Goal: Information Seeking & Learning: Learn about a topic

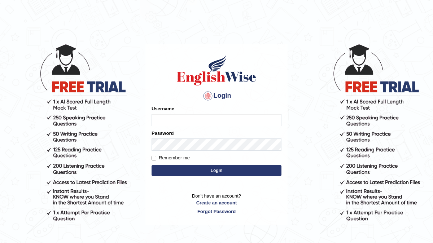
click at [181, 113] on div "Username" at bounding box center [217, 115] width 130 height 21
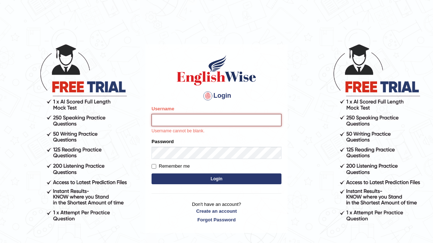
click at [178, 121] on input "Username" at bounding box center [217, 120] width 130 height 12
type input "aliahmad_parramatta"
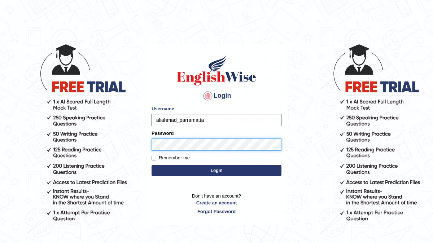
click at [152, 165] on button "Login" at bounding box center [217, 170] width 130 height 11
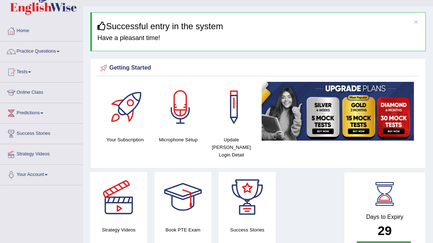
scroll to position [14, 0]
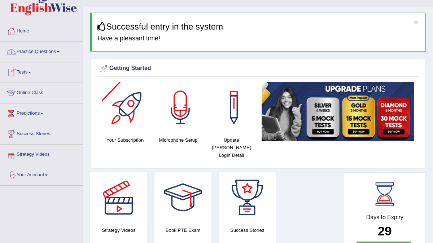
click at [32, 71] on link "Tests" at bounding box center [41, 71] width 82 height 18
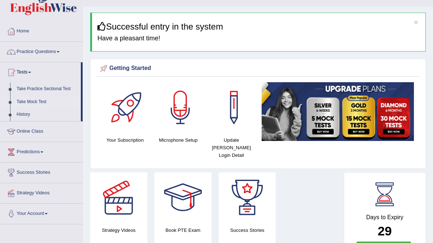
click at [43, 102] on link "Take Mock Test" at bounding box center [47, 102] width 68 height 13
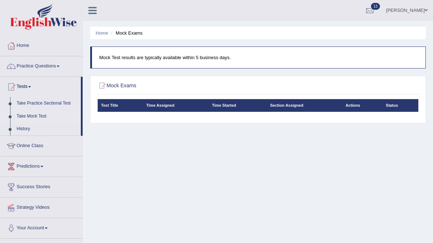
click at [27, 44] on link "Home" at bounding box center [41, 45] width 82 height 18
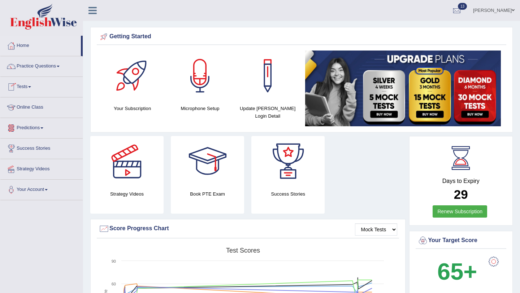
click at [46, 65] on link "Practice Questions" at bounding box center [41, 65] width 82 height 18
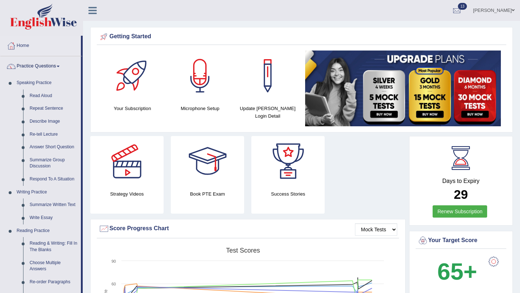
click at [433, 216] on link "Renew Subscription" at bounding box center [460, 211] width 55 height 12
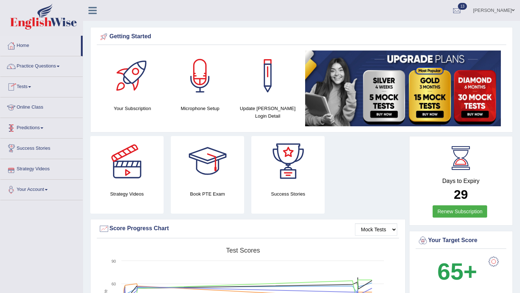
click at [49, 194] on link "Your Account" at bounding box center [41, 189] width 82 height 18
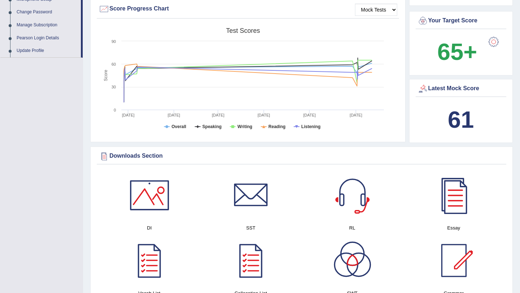
scroll to position [231, 0]
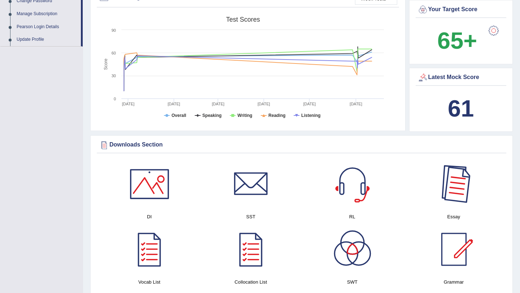
click at [432, 185] on div at bounding box center [454, 184] width 51 height 51
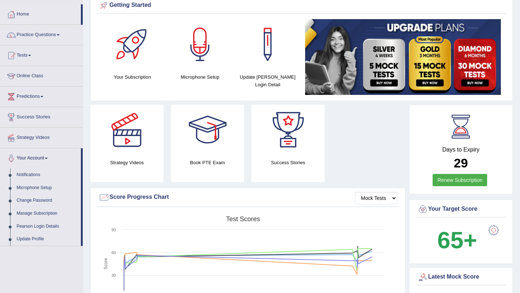
scroll to position [29, 0]
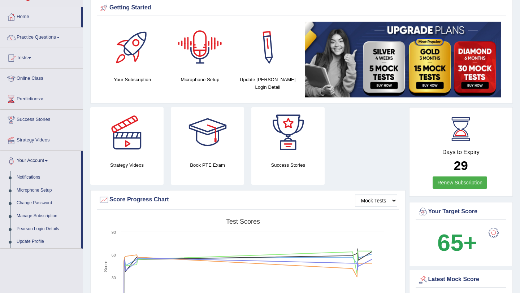
click at [305, 161] on div "Success Stories" at bounding box center [287, 146] width 73 height 78
click at [281, 169] on div "Success Stories" at bounding box center [287, 146] width 73 height 78
click at [26, 14] on link "Home" at bounding box center [40, 16] width 81 height 18
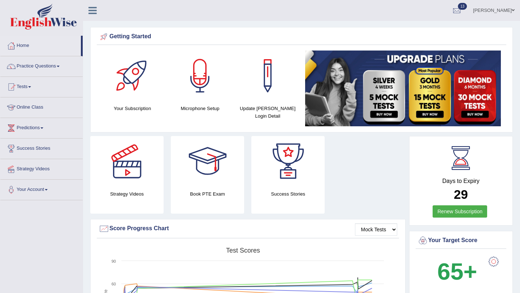
click at [34, 130] on link "Predictions" at bounding box center [41, 127] width 82 height 18
click at [34, 146] on link "Latest Predictions" at bounding box center [47, 144] width 68 height 13
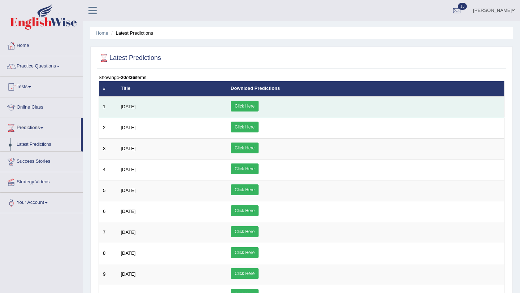
click at [259, 103] on link "Click Here" at bounding box center [245, 106] width 28 height 11
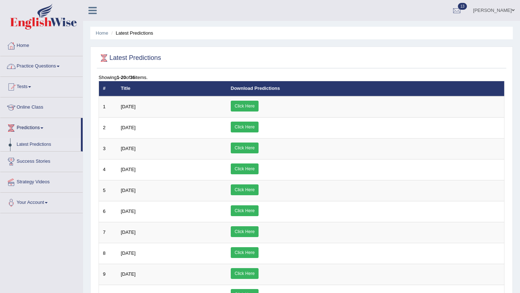
click at [33, 64] on link "Practice Questions" at bounding box center [41, 65] width 82 height 18
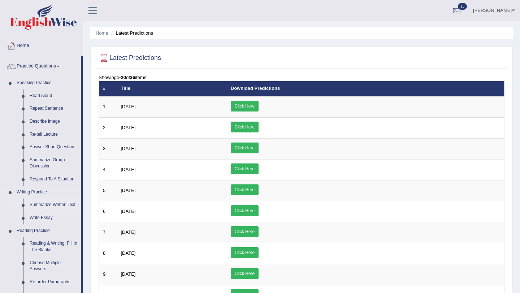
click at [51, 206] on link "Summarize Written Text" at bounding box center [53, 205] width 55 height 13
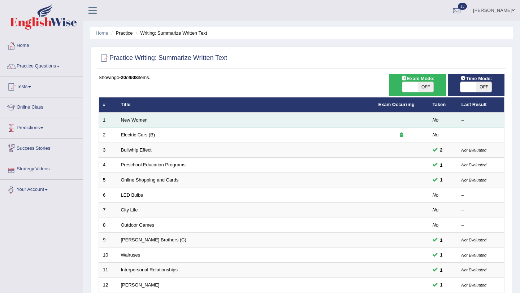
click at [133, 120] on link "New Women" at bounding box center [134, 119] width 27 height 5
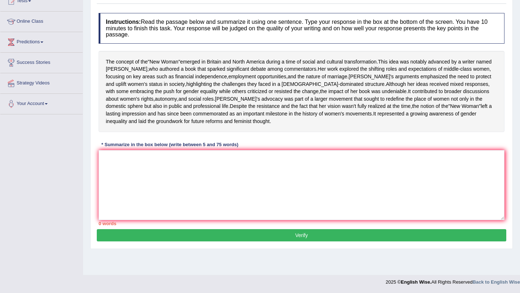
scroll to position [87, 0]
click at [140, 207] on textarea at bounding box center [302, 185] width 406 height 70
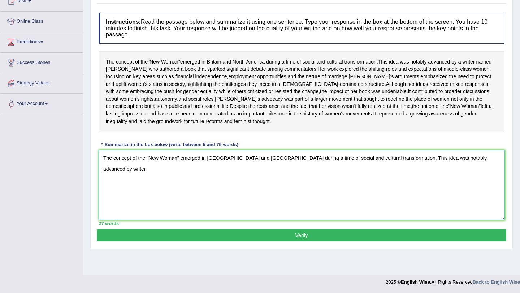
click at [466, 181] on textarea "The concept of the "New Woman" emerged in Britain and North America during a ti…" at bounding box center [302, 185] width 406 height 70
click at [465, 180] on textarea "The concept of the "New Woman" emerged in Britain and North America during a ti…" at bounding box center [302, 185] width 406 height 70
click at [485, 184] on textarea "The concept of the "New Woman" emerged in Britain and North America during a ti…" at bounding box center [302, 185] width 406 height 70
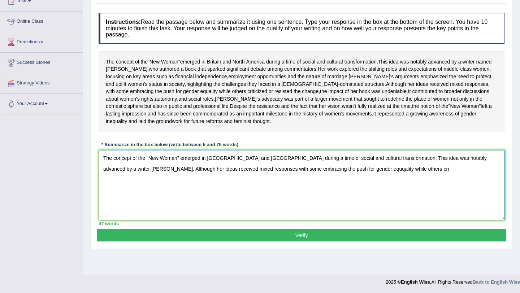
click at [483, 182] on textarea "The concept of the "New Woman" emerged in Britain and North America during a ti…" at bounding box center [302, 185] width 406 height 70
click at [413, 197] on textarea "The concept of the "New Woman" emerged in Britain and North America during a ti…" at bounding box center [302, 185] width 406 height 70
type textarea "The concept of the "New Woman" emerged in Britain and North America during a ti…"
click at [420, 242] on button "Verify" at bounding box center [301, 235] width 409 height 12
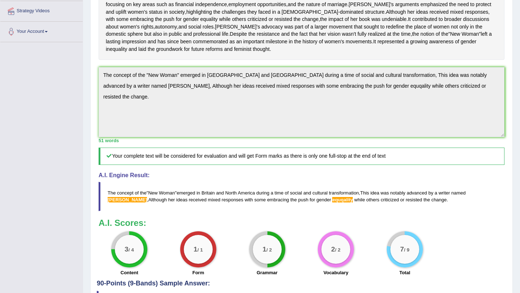
scroll to position [159, 0]
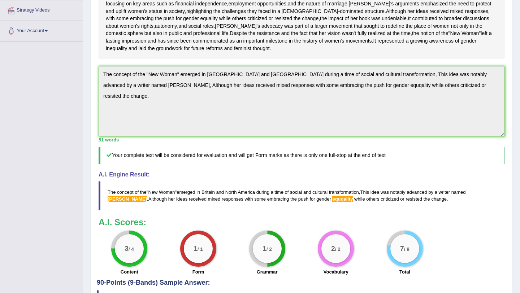
click at [147, 202] on span "sarah" at bounding box center [127, 198] width 39 height 5
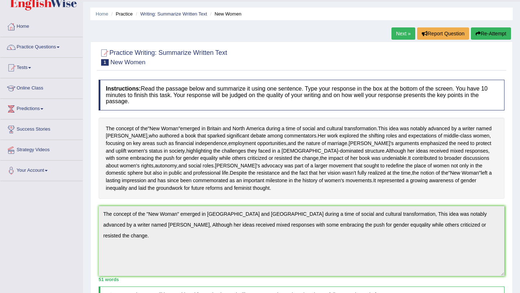
scroll to position [0, 0]
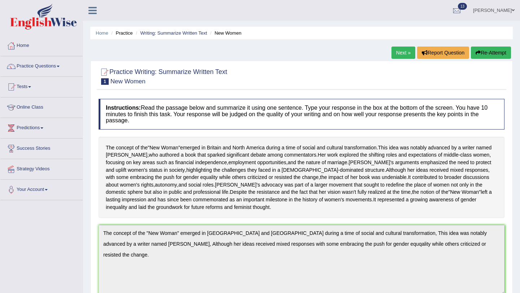
click at [361, 60] on div "Home Practice Writing: Summarize Written Text New Women Next » Report Question …" at bounding box center [301, 244] width 437 height 488
click at [25, 46] on link "Home" at bounding box center [41, 45] width 82 height 18
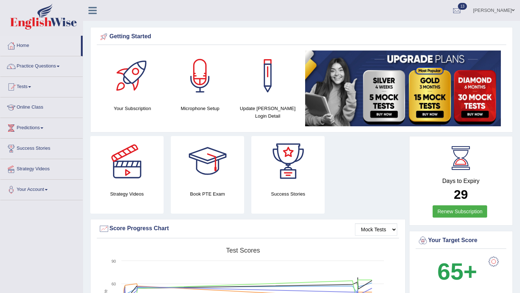
click at [513, 8] on span at bounding box center [513, 10] width 3 height 5
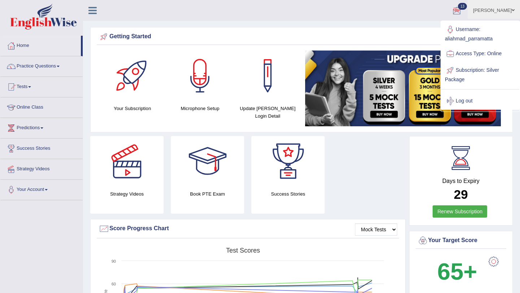
click at [458, 12] on div at bounding box center [456, 10] width 11 height 11
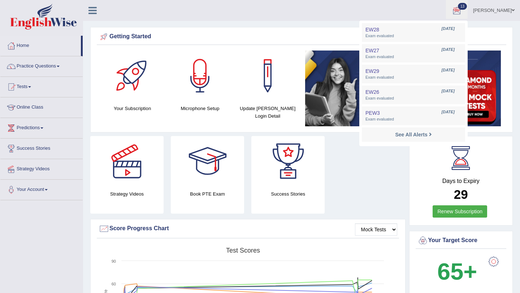
click at [367, 142] on li "See All Alerts" at bounding box center [413, 134] width 103 height 15
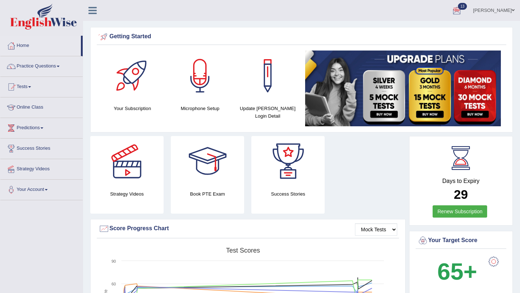
click at [91, 12] on icon at bounding box center [92, 10] width 8 height 9
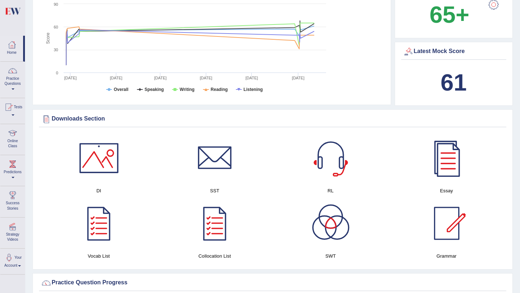
scroll to position [260, 0]
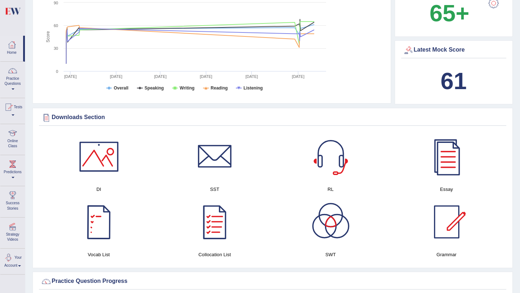
click at [14, 265] on link "Your Account" at bounding box center [12, 260] width 25 height 23
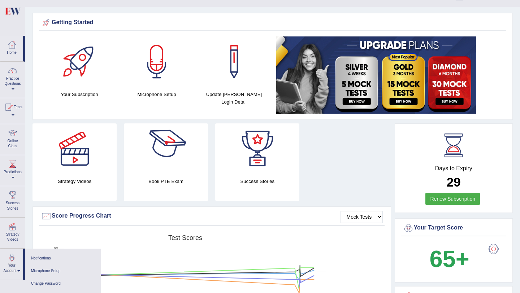
scroll to position [0, 0]
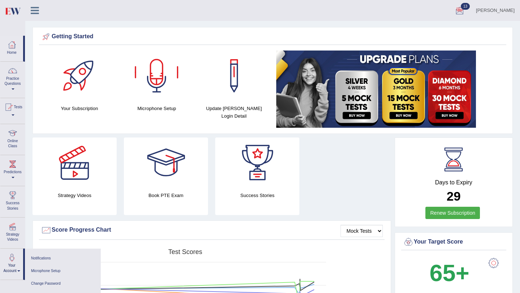
click at [34, 9] on icon at bounding box center [35, 10] width 8 height 9
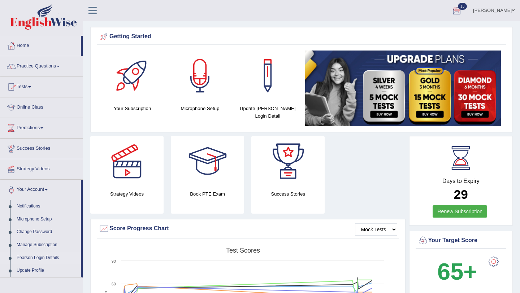
click at [27, 258] on link "Pearson Login Details" at bounding box center [47, 258] width 68 height 13
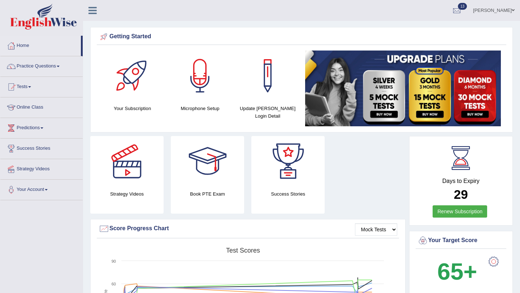
click at [496, 262] on div at bounding box center [493, 262] width 14 height 14
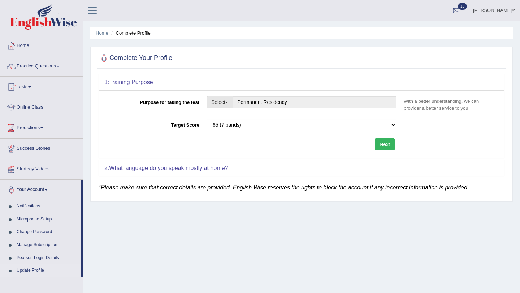
click at [222, 97] on button "Select" at bounding box center [220, 102] width 26 height 12
click at [259, 230] on div "Home Complete Profile Complete Your Profile 1: Training Purpose Purpose for tak…" at bounding box center [301, 180] width 437 height 361
click at [511, 9] on link "[PERSON_NAME]" at bounding box center [494, 9] width 52 height 19
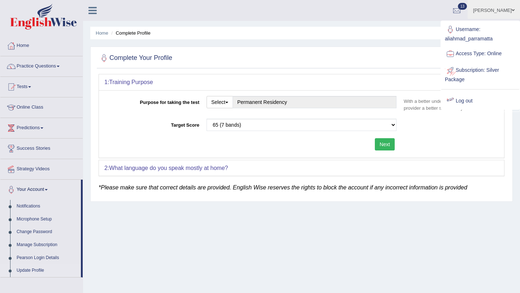
click at [459, 100] on link "Log out" at bounding box center [480, 101] width 78 height 17
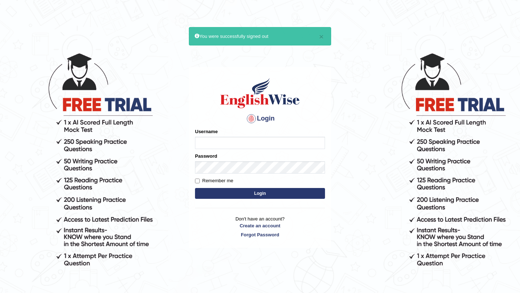
click at [110, 285] on body "× You were successfully signed out Login Please fix the following errors: Usern…" at bounding box center [260, 172] width 520 height 293
